Goal: Information Seeking & Learning: Understand process/instructions

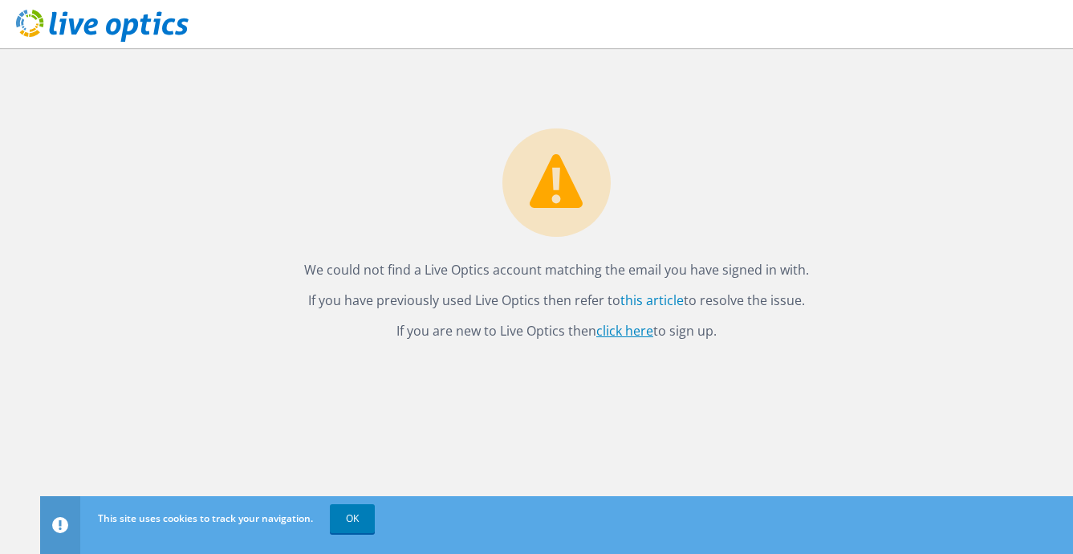
click at [635, 333] on link "click here" at bounding box center [624, 331] width 57 height 18
click at [358, 516] on link "OK" at bounding box center [352, 518] width 45 height 29
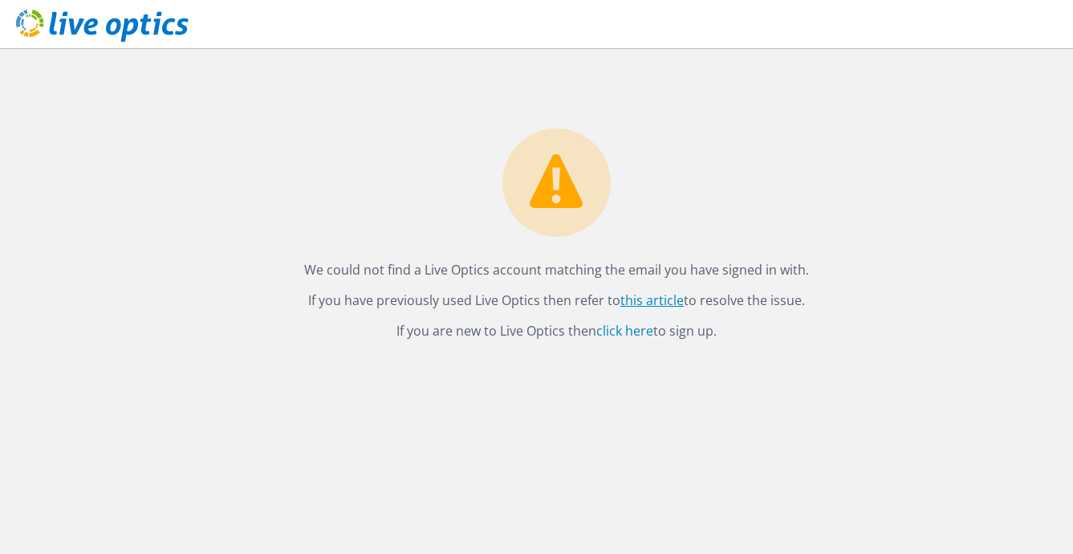
click at [646, 297] on link "this article" at bounding box center [651, 300] width 63 height 18
